Goal: Navigation & Orientation: Find specific page/section

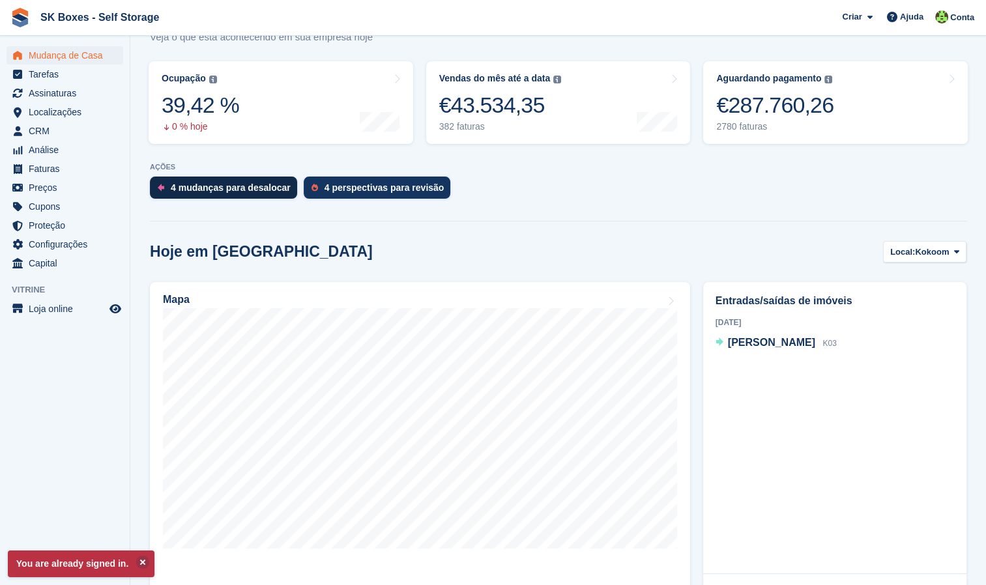
scroll to position [120, 0]
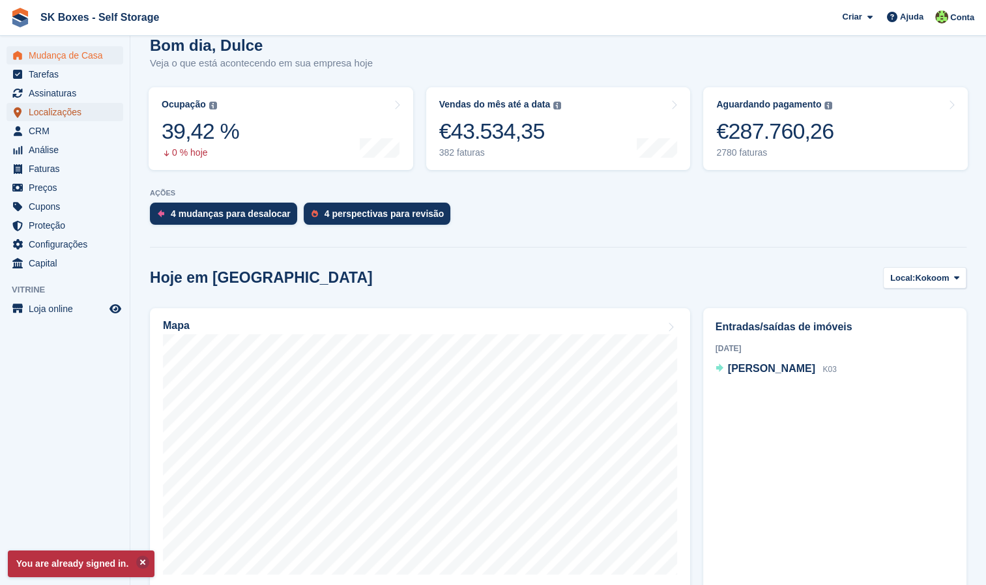
click at [70, 113] on span "Localizações" at bounding box center [68, 112] width 78 height 18
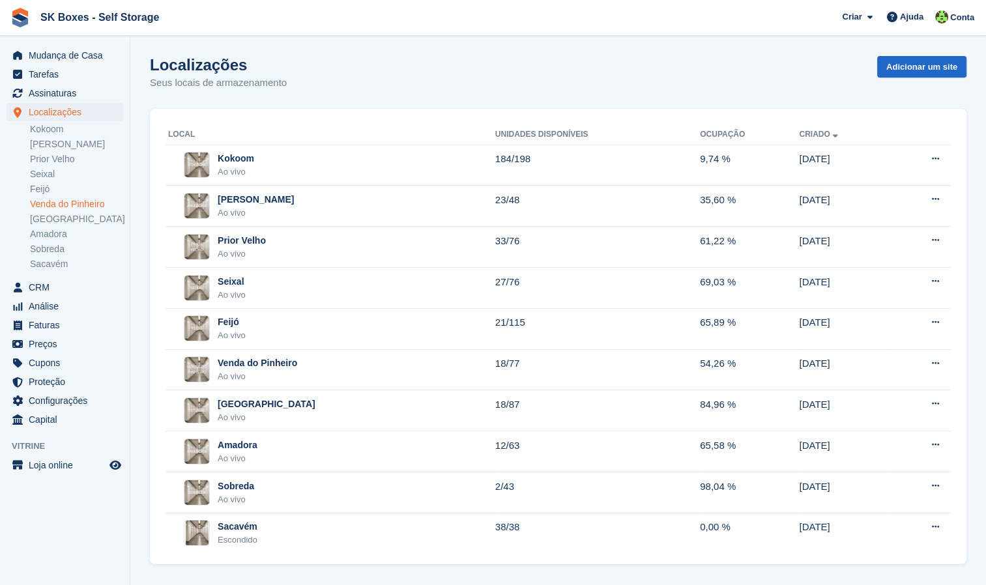
click at [78, 205] on link "Venda do Pinheiro" at bounding box center [76, 204] width 93 height 12
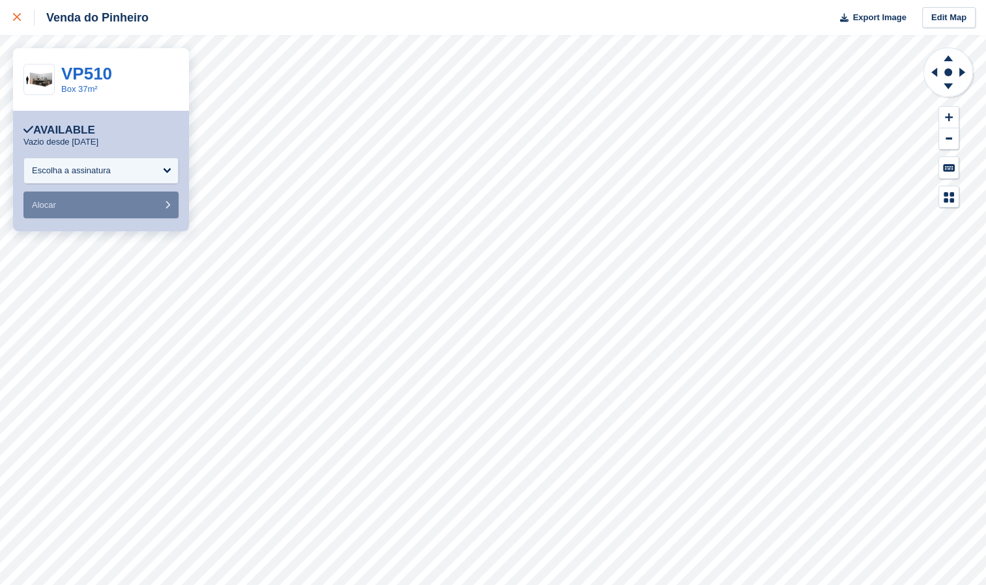
click at [18, 14] on icon at bounding box center [17, 17] width 8 height 8
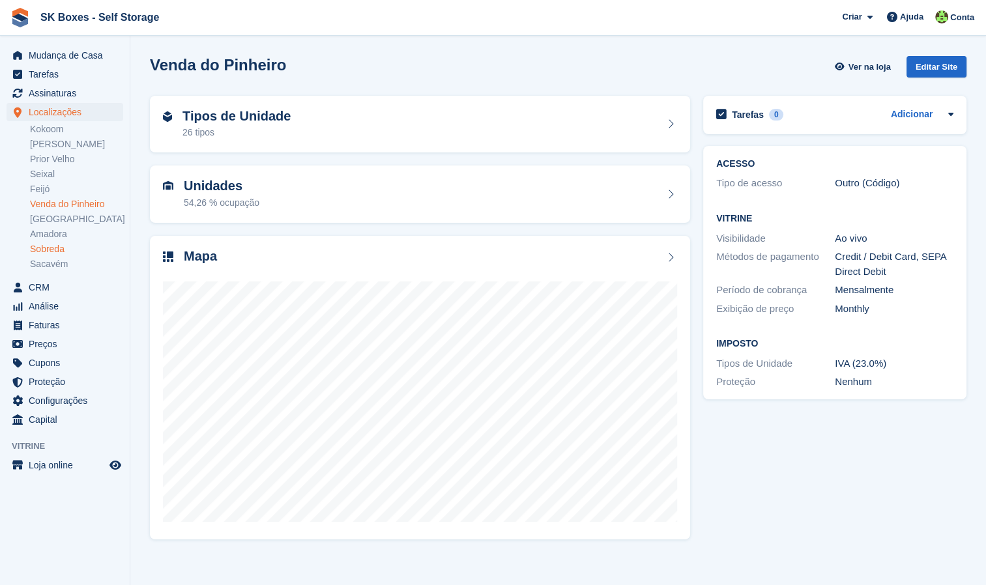
click at [57, 249] on link "Sobreda" at bounding box center [76, 249] width 93 height 12
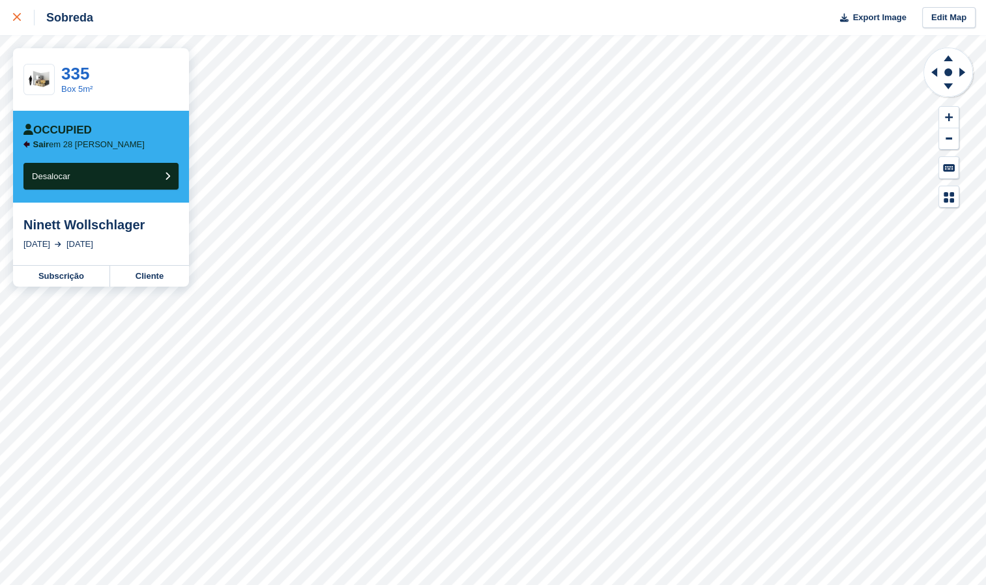
click at [23, 12] on div at bounding box center [24, 18] width 22 height 16
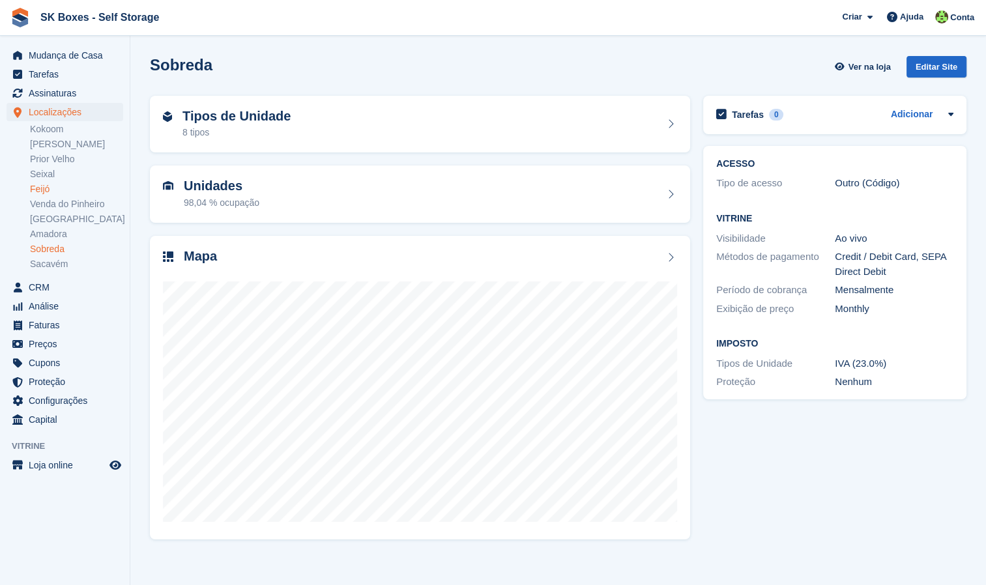
click at [49, 189] on link "Feijó" at bounding box center [76, 189] width 93 height 12
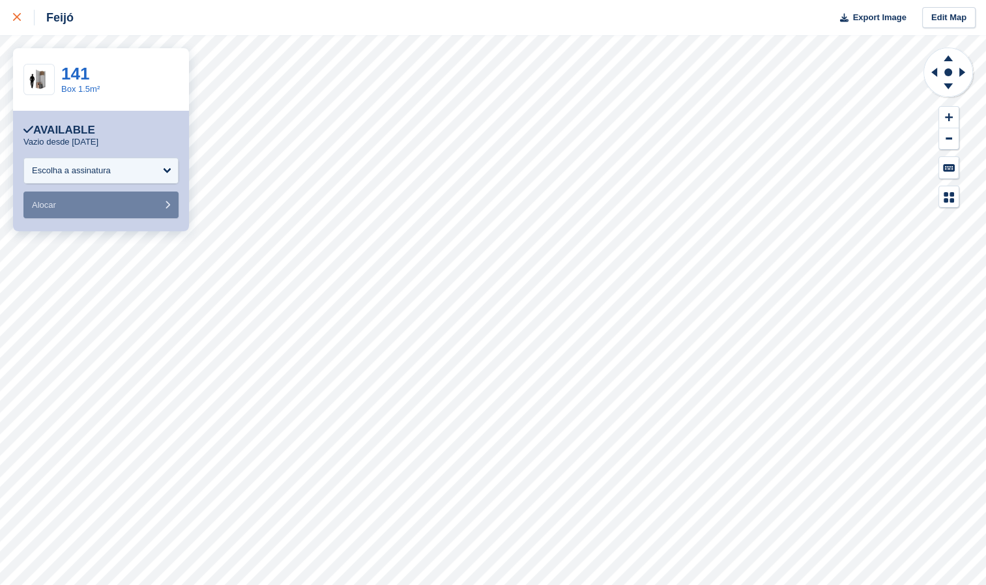
click at [23, 18] on div at bounding box center [24, 18] width 22 height 16
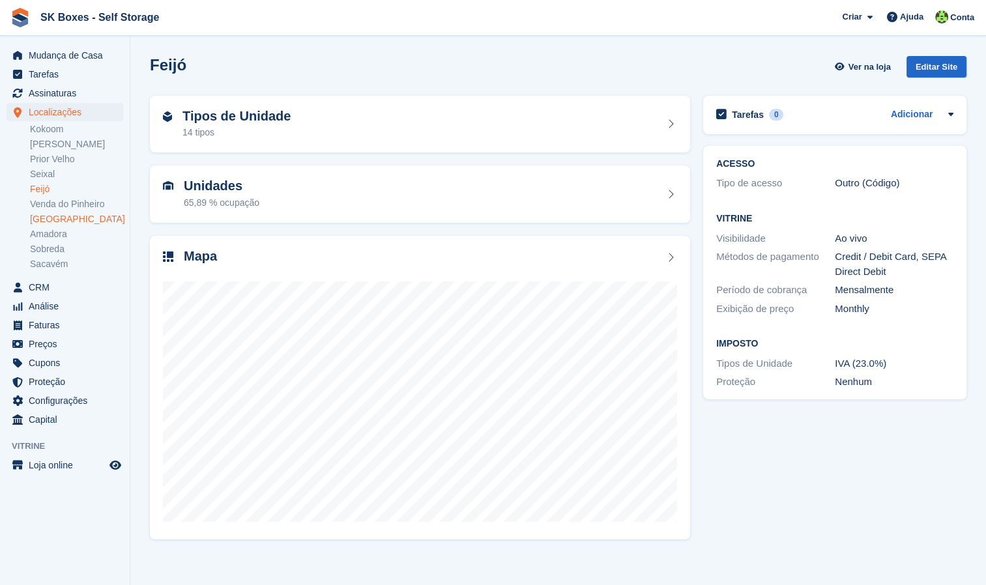
click at [46, 220] on link "[GEOGRAPHIC_DATA]" at bounding box center [76, 219] width 93 height 12
click at [37, 160] on link "Prior Velho" at bounding box center [76, 159] width 93 height 12
click at [71, 147] on link "[PERSON_NAME]" at bounding box center [76, 144] width 93 height 12
